Goal: Task Accomplishment & Management: Manage account settings

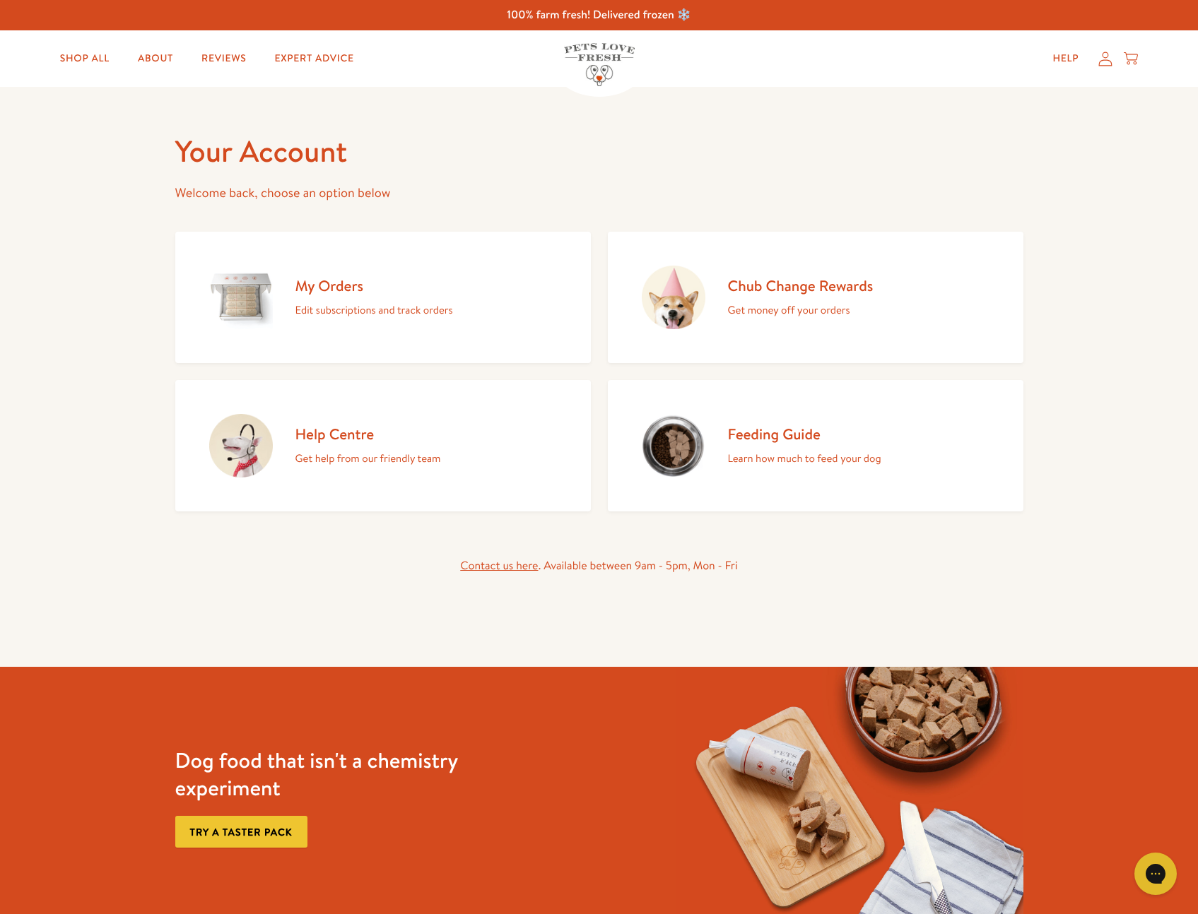
click at [350, 298] on div "My Orders Edit subscriptions and track orders" at bounding box center [374, 297] width 158 height 43
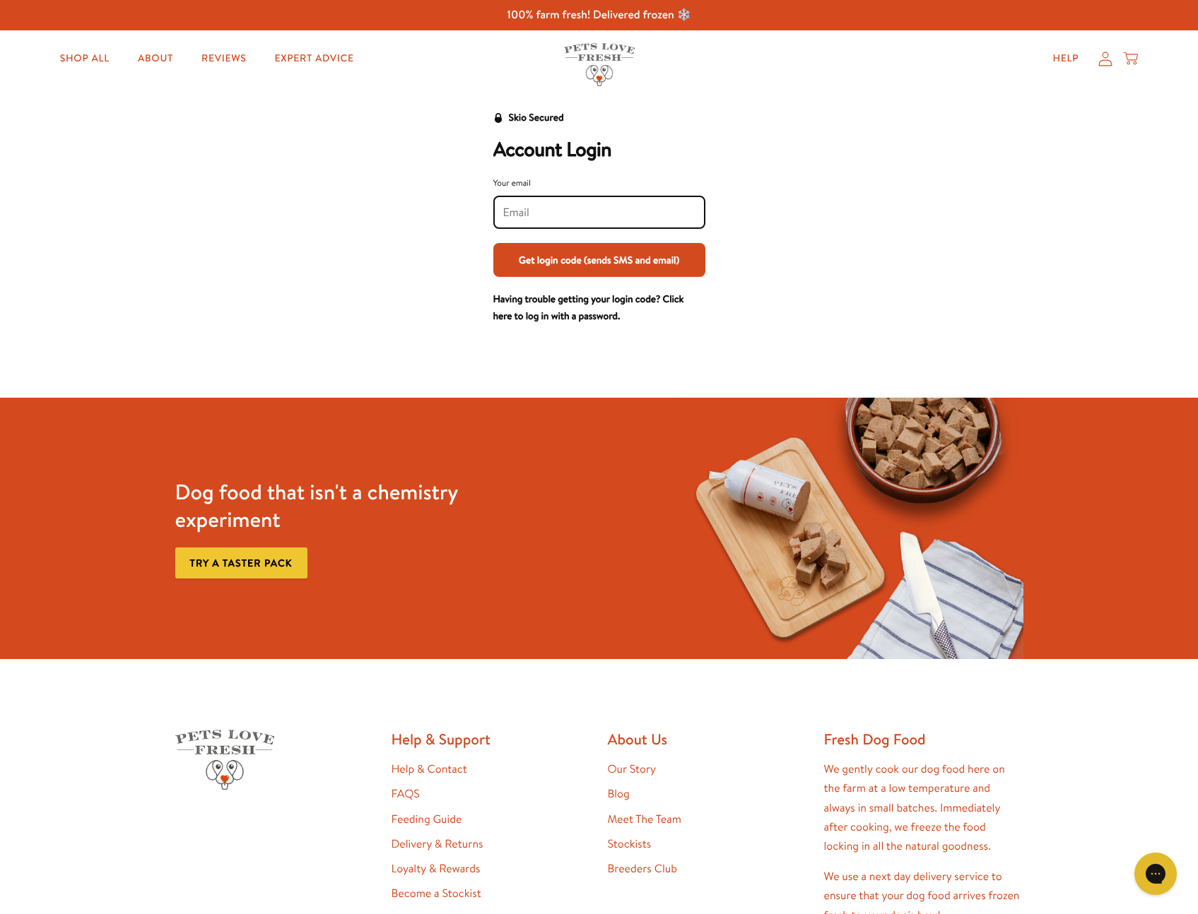
scroll to position [25, 0]
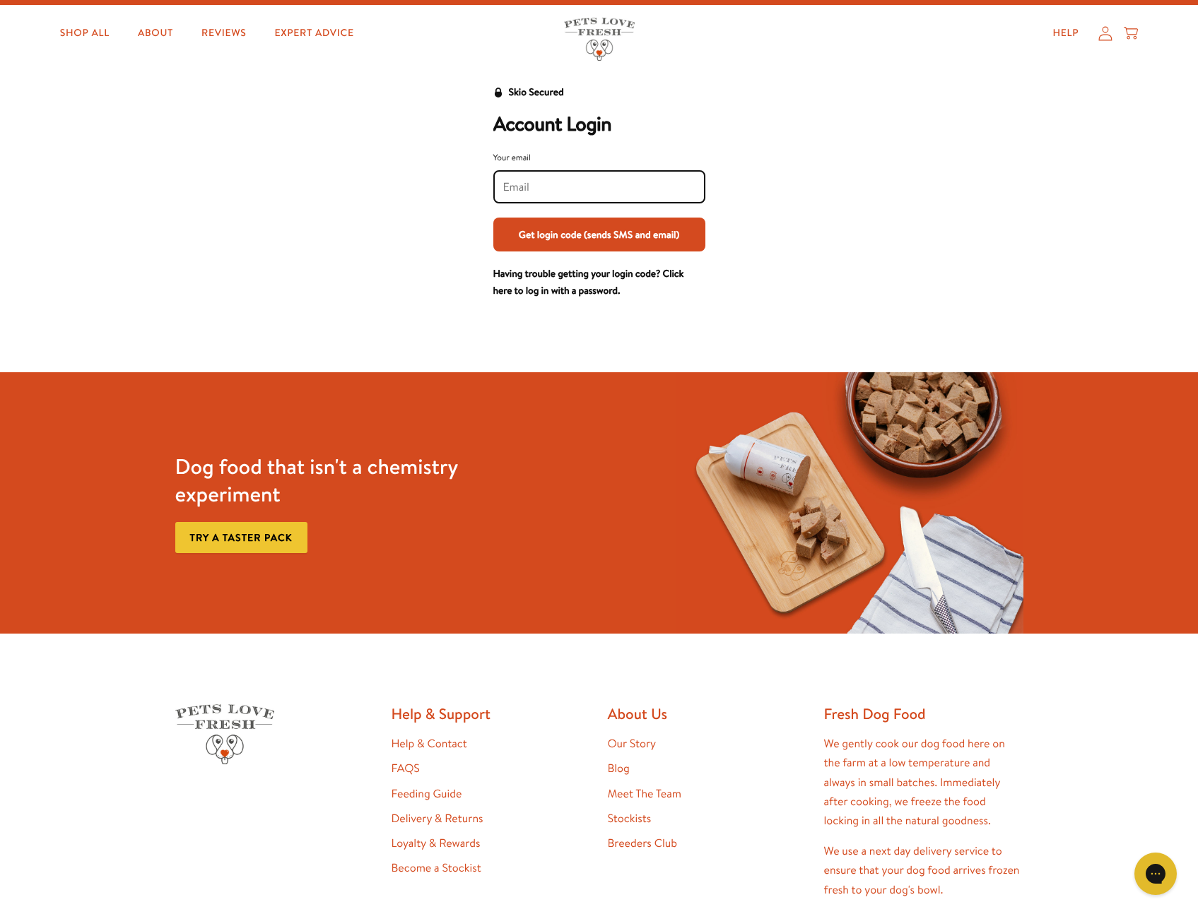
click at [548, 189] on input "Your email" at bounding box center [599, 187] width 192 height 16
type input "[EMAIL_ADDRESS][DOMAIN_NAME]"
click at [550, 248] on button "Get login code (sends SMS and email)" at bounding box center [599, 235] width 212 height 34
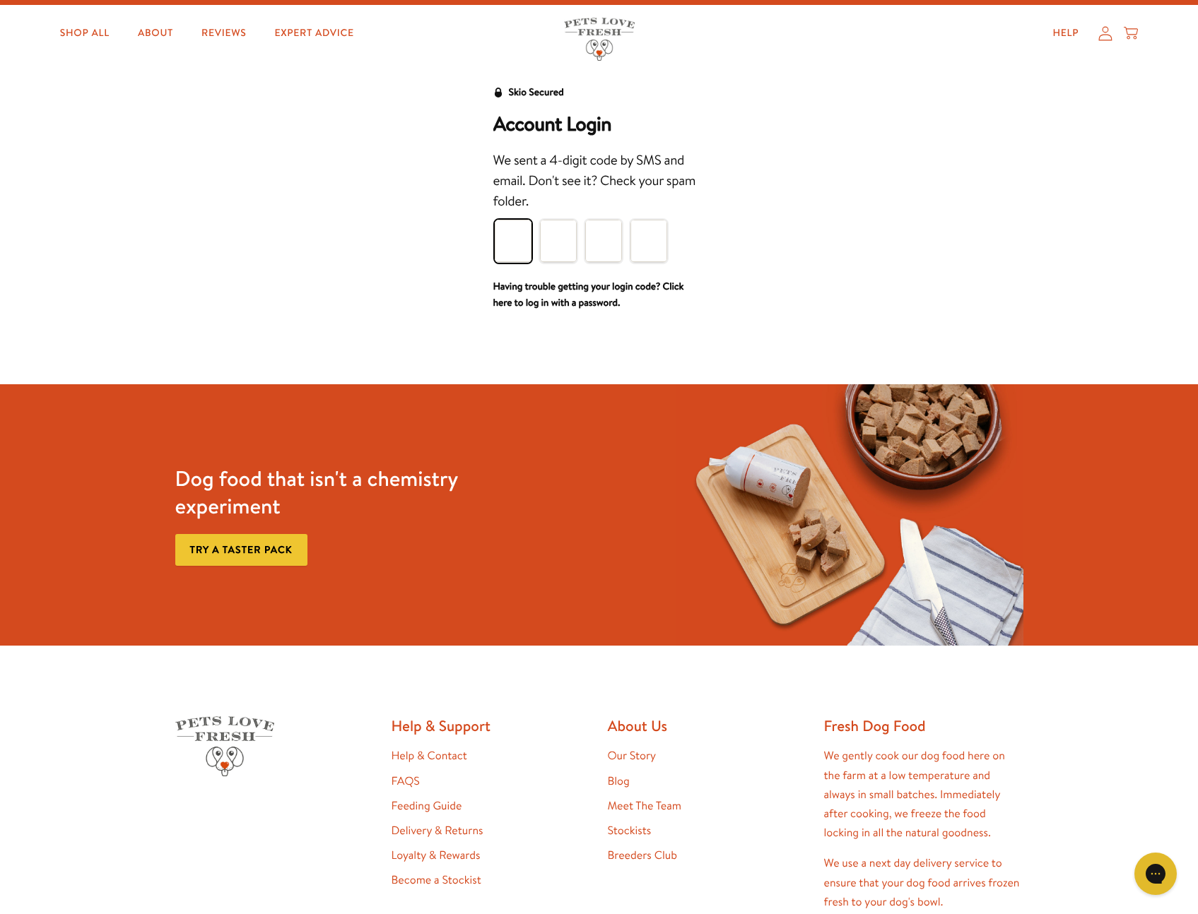
type input "6"
type input "5"
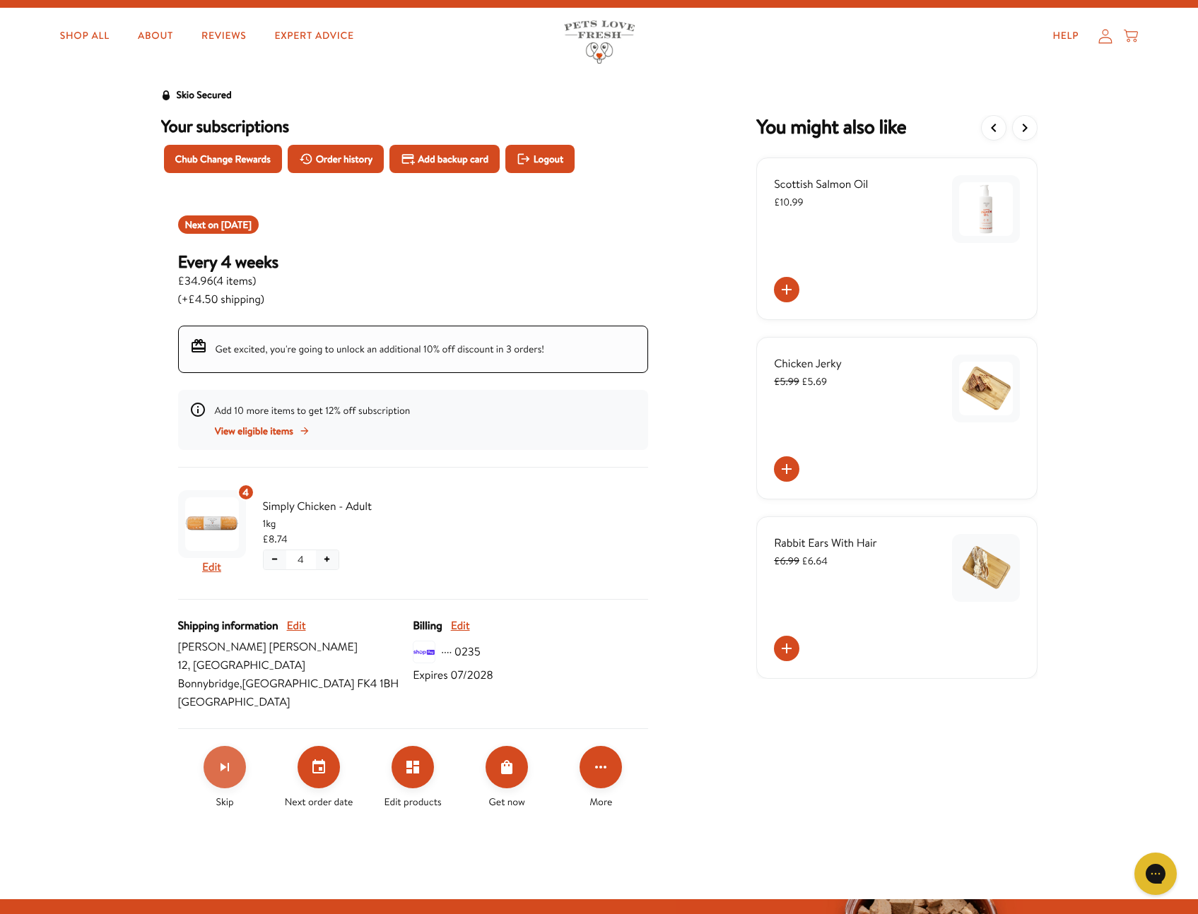
scroll to position [24, 0]
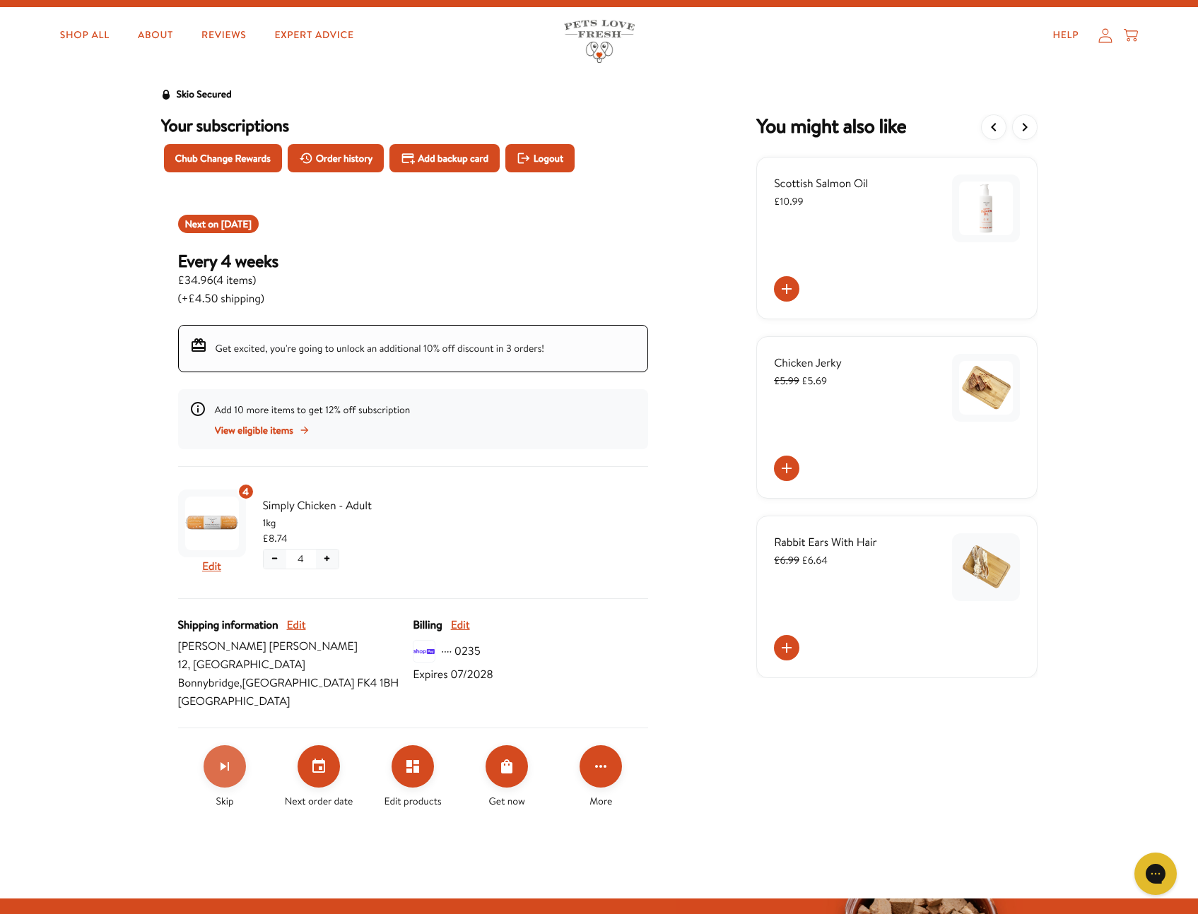
click at [219, 765] on icon "Skip subscription" at bounding box center [224, 766] width 17 height 17
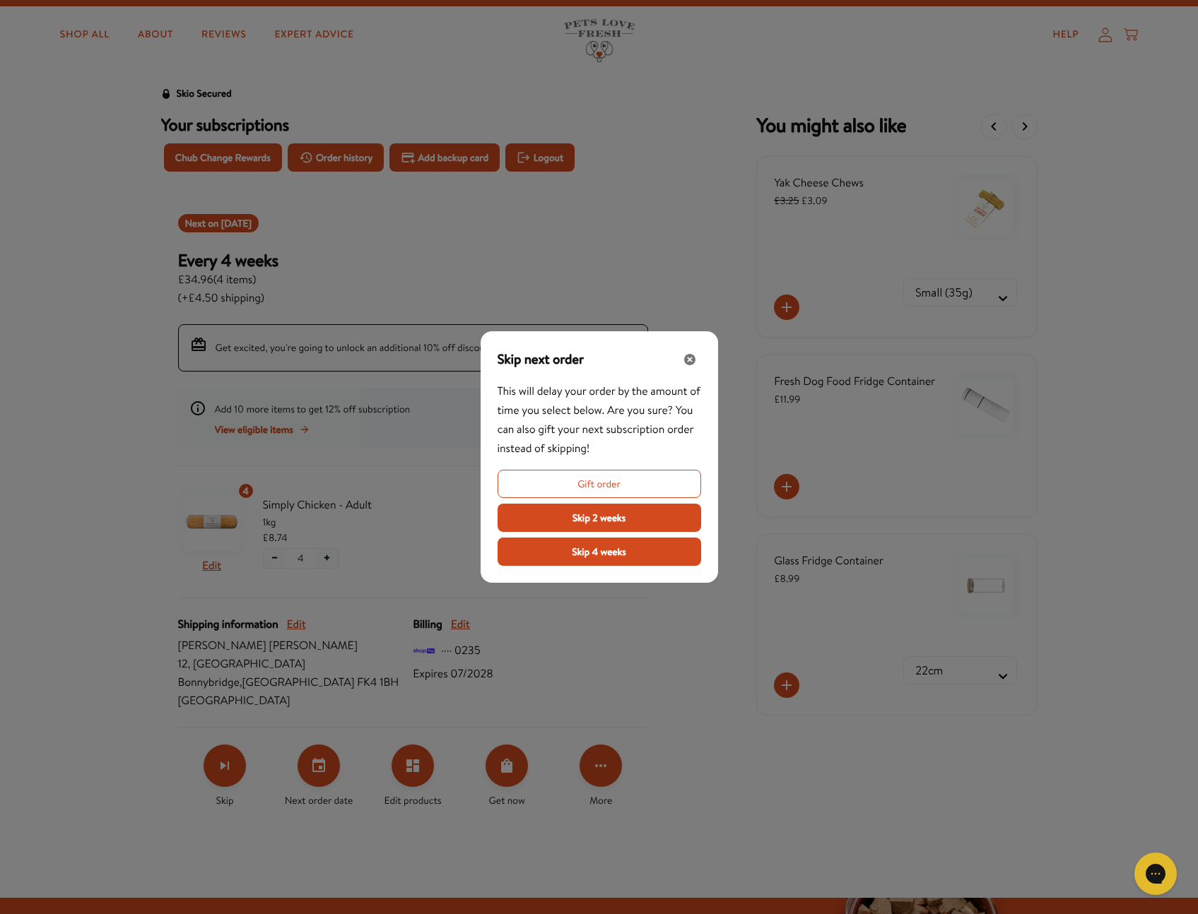
click at [649, 512] on button "Skip 2 weeks" at bounding box center [599, 518] width 204 height 28
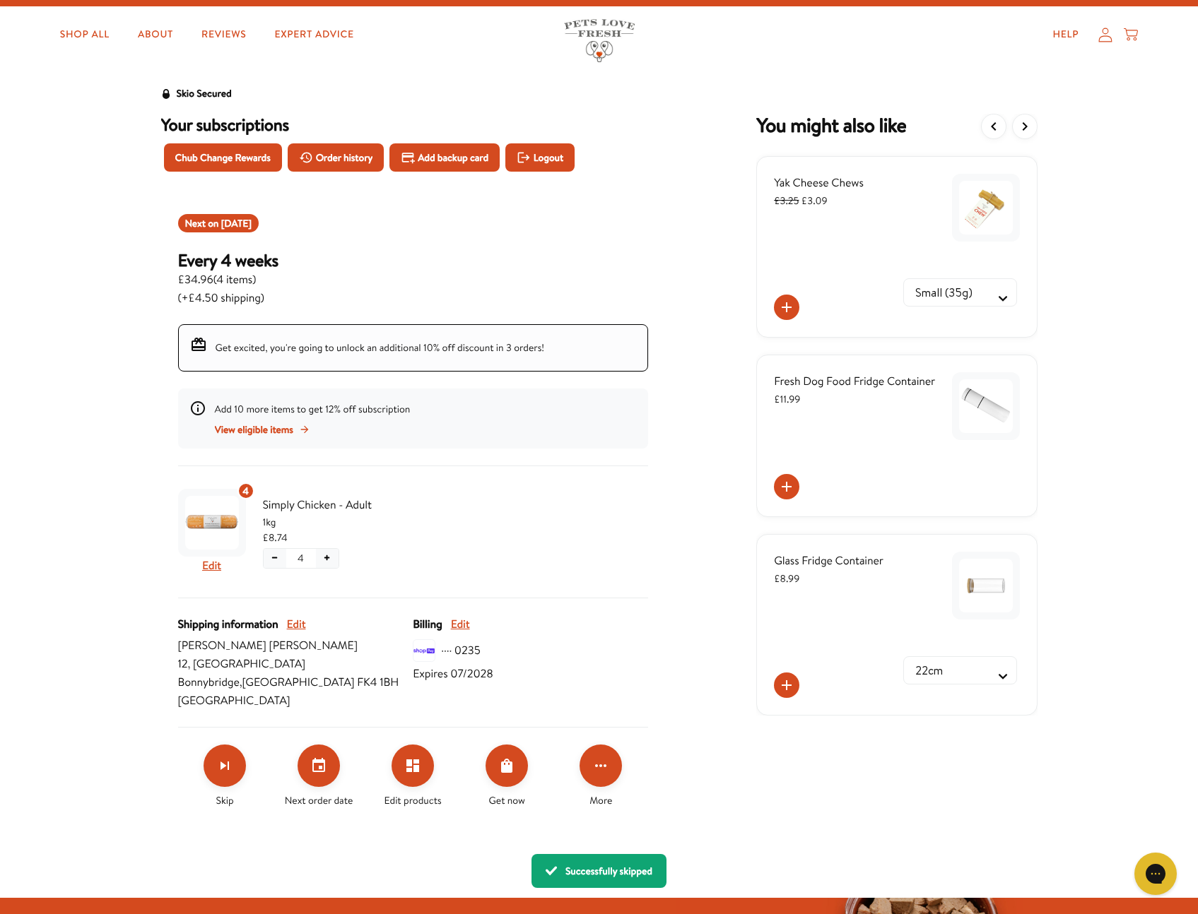
click at [751, 734] on div "Skio Secured Your subscriptions Chub Change Rewards Order history Add backup ca…" at bounding box center [599, 456] width 876 height 740
